Goal: Task Accomplishment & Management: Use online tool/utility

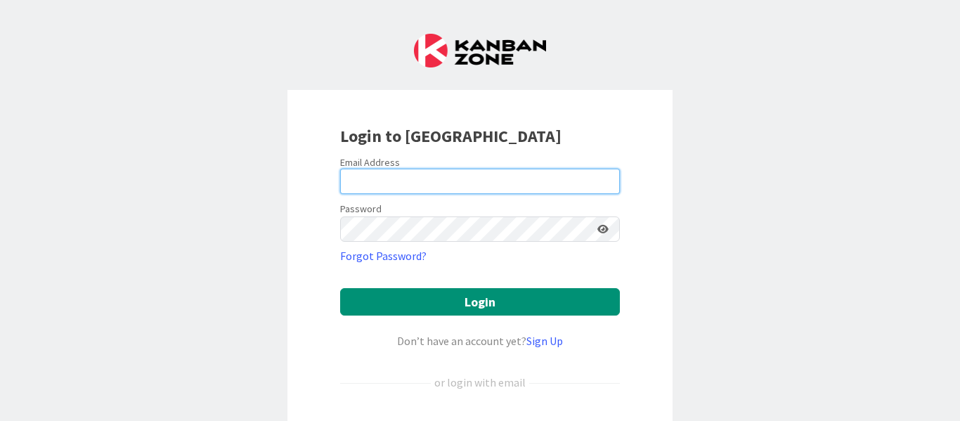
click at [441, 185] on input "email" at bounding box center [480, 181] width 280 height 25
type input "[PERSON_NAME][EMAIL_ADDRESS][DOMAIN_NAME]"
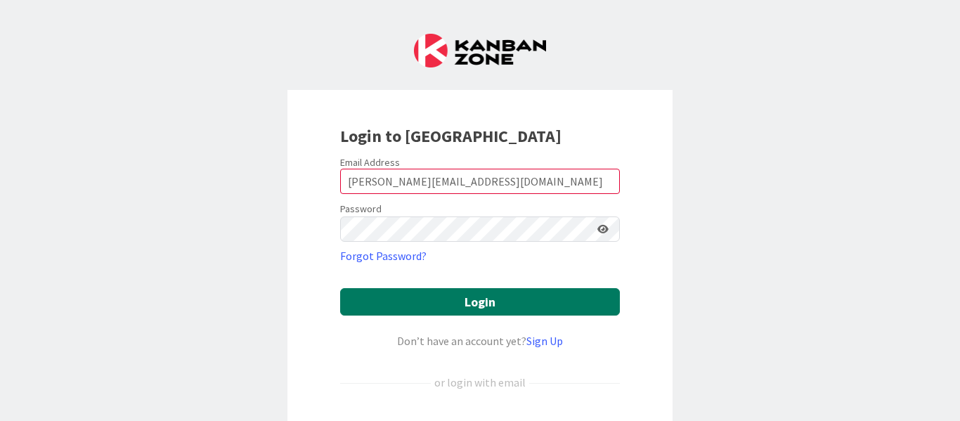
click at [457, 301] on button "Login" at bounding box center [480, 301] width 280 height 27
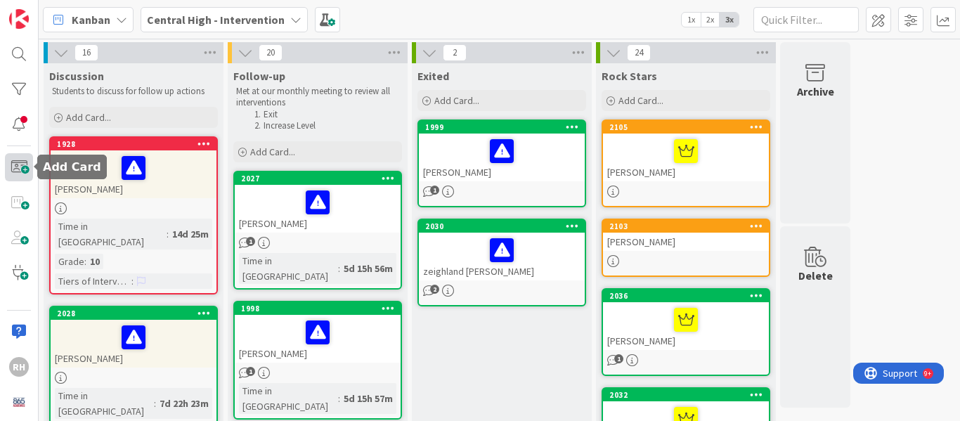
click at [15, 163] on span at bounding box center [19, 167] width 28 height 28
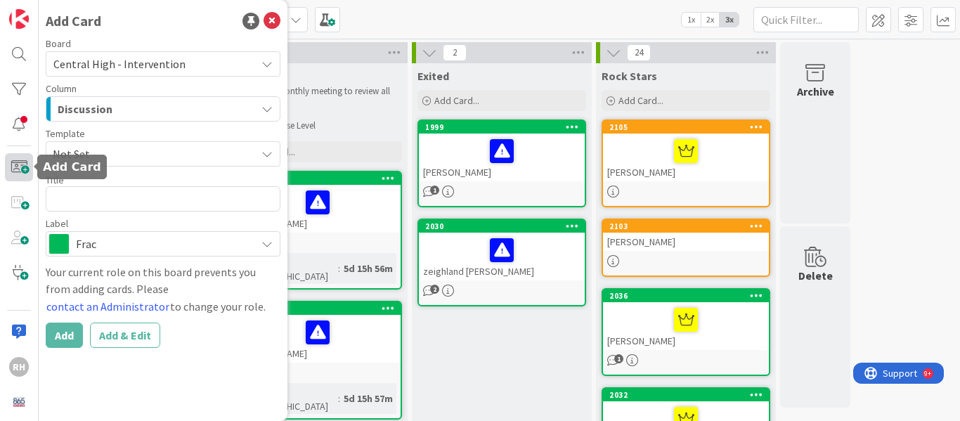
click at [8, 164] on span at bounding box center [19, 167] width 28 height 28
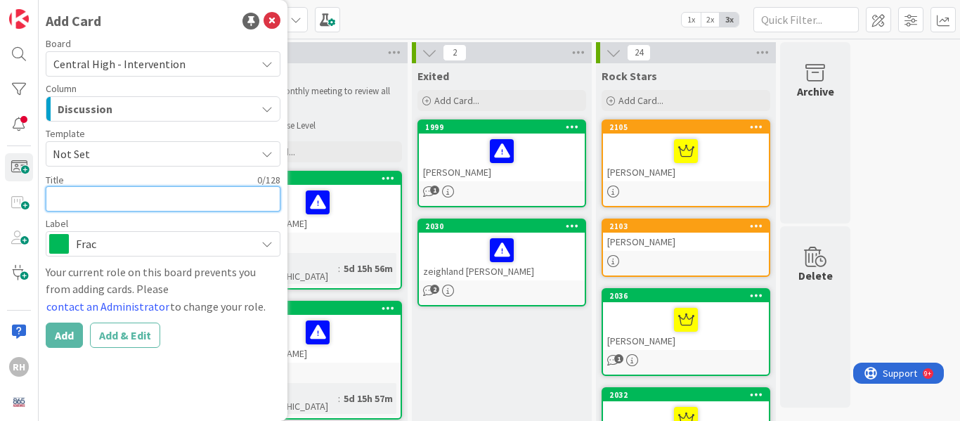
click at [143, 199] on textarea at bounding box center [163, 198] width 235 height 25
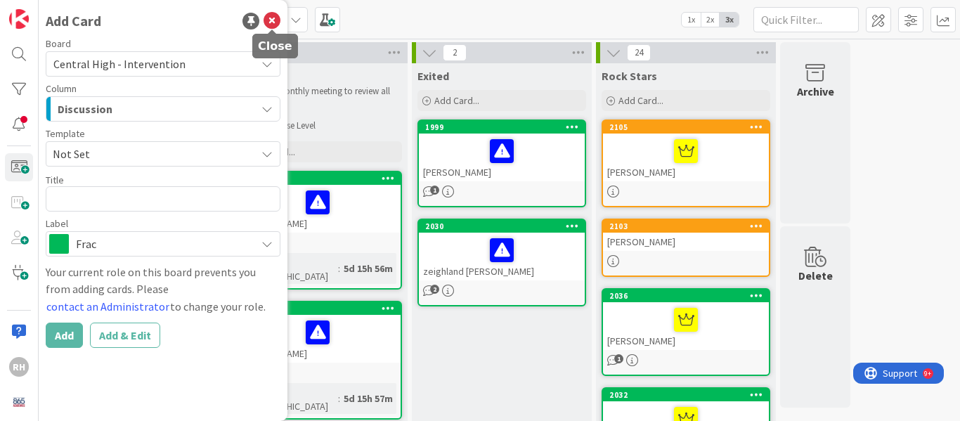
click at [271, 17] on icon at bounding box center [271, 21] width 17 height 17
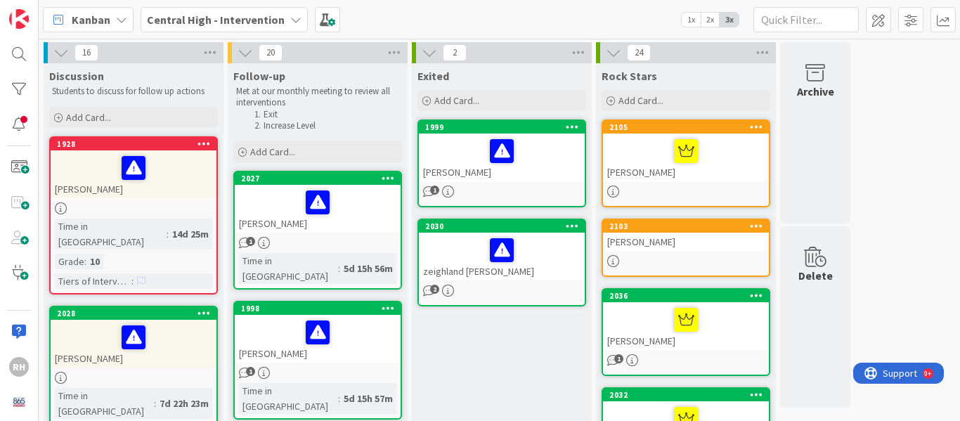
click at [140, 91] on p "Students to discuss for follow up actions" at bounding box center [133, 91] width 163 height 11
drag, startPoint x: 415, startPoint y: 18, endPoint x: 204, endPoint y: 60, distance: 214.4
click at [204, 60] on div "Kanban Central High - Intervention 1x 2x 3x 16 Discussion Students to discuss f…" at bounding box center [499, 210] width 921 height 421
click at [60, 53] on icon at bounding box center [60, 52] width 15 height 15
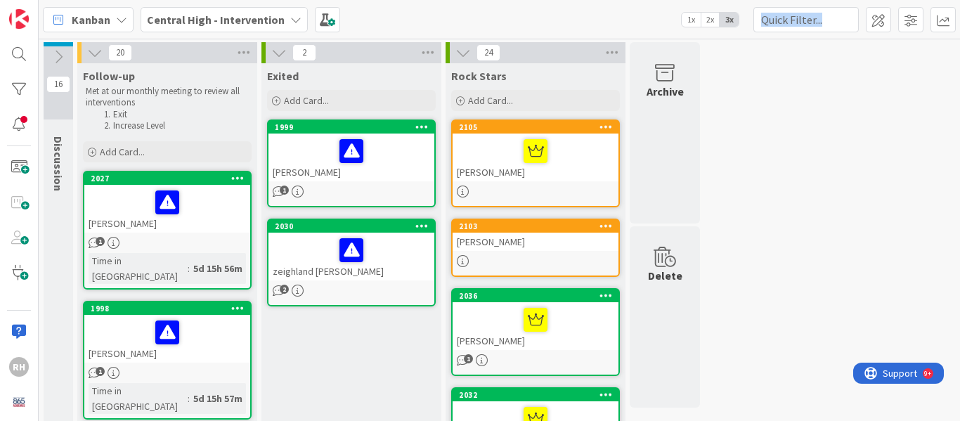
click at [497, 13] on div "Kanban Central High - Intervention 1x 2x 3x" at bounding box center [499, 19] width 921 height 39
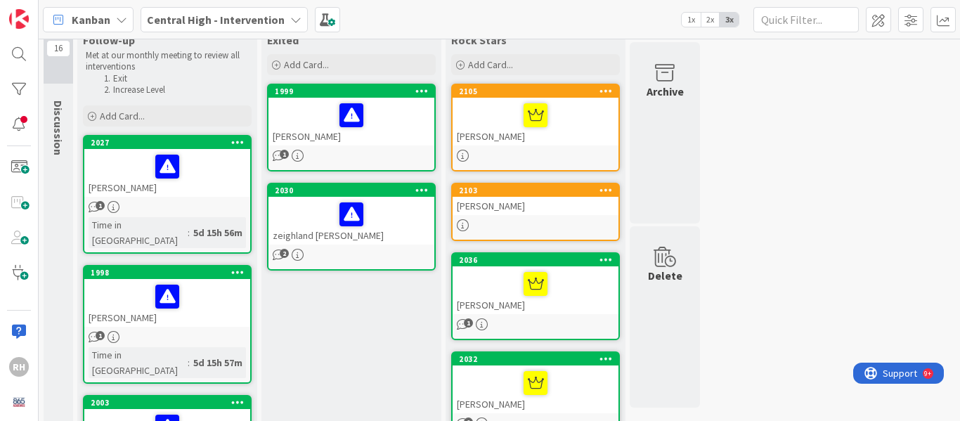
scroll to position [70, 0]
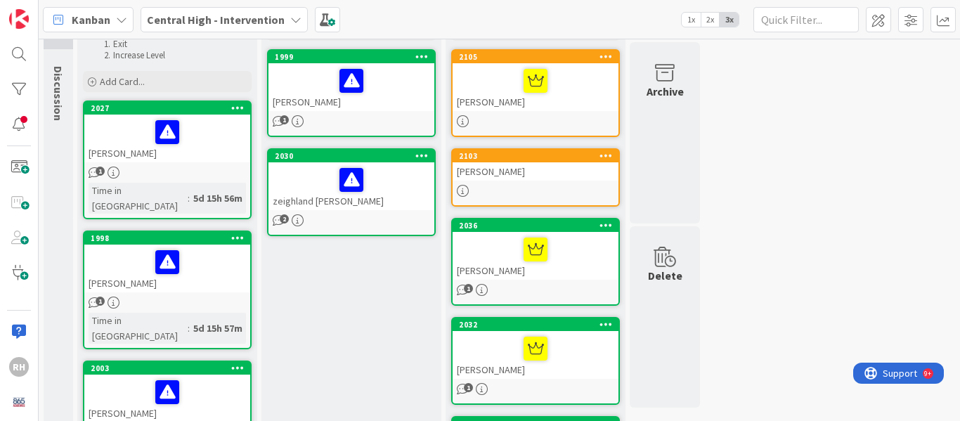
click at [561, 93] on div at bounding box center [535, 81] width 157 height 30
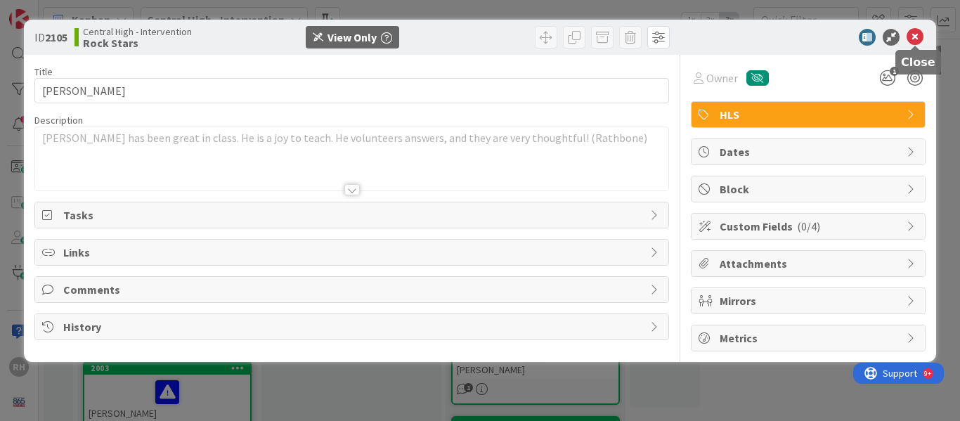
click at [918, 34] on icon at bounding box center [914, 37] width 17 height 17
